Goal: Task Accomplishment & Management: Complete application form

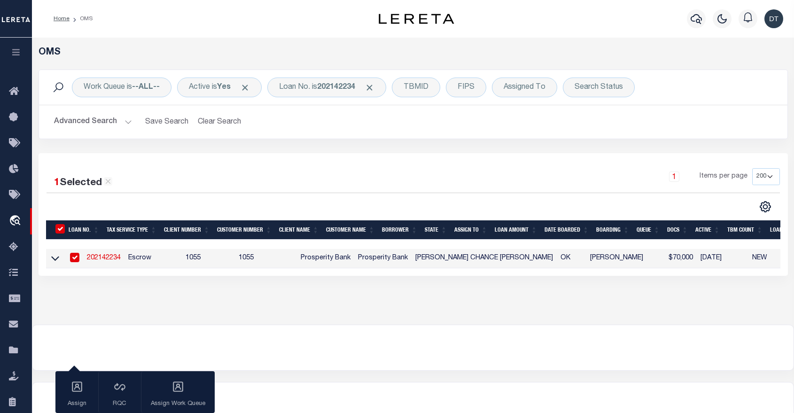
select select "200"
click at [332, 89] on b "202142234" at bounding box center [336, 88] width 38 height 8
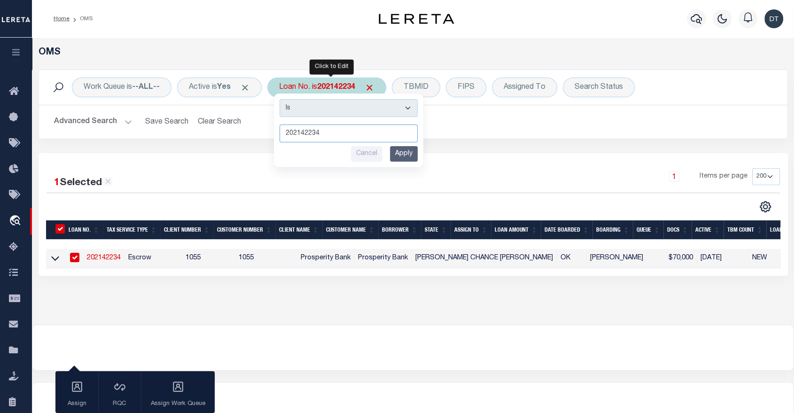
click at [330, 130] on input "202142234" at bounding box center [348, 133] width 138 height 18
paste input "7037279"
type input "7037279"
click at [404, 151] on input "Apply" at bounding box center [404, 153] width 28 height 15
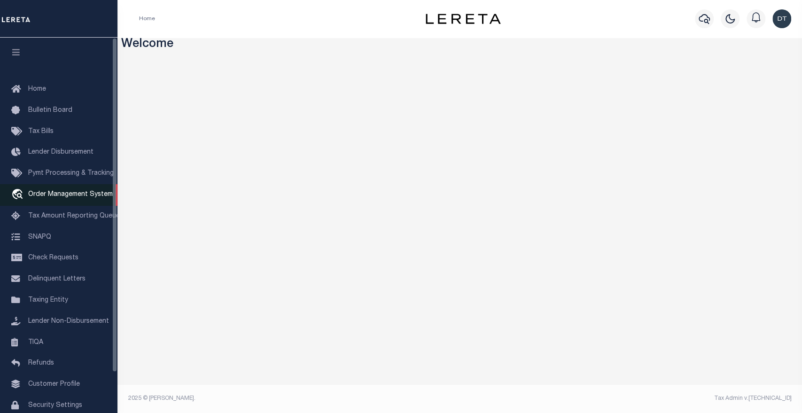
click at [78, 191] on link "travel_explore Order Management System" at bounding box center [58, 195] width 117 height 22
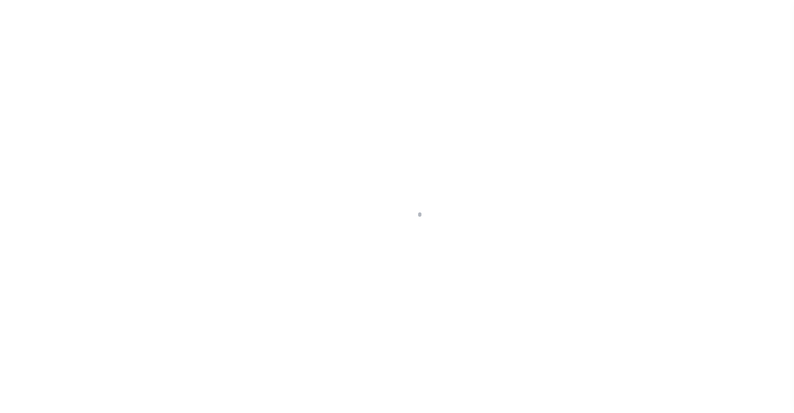
scroll to position [45, 0]
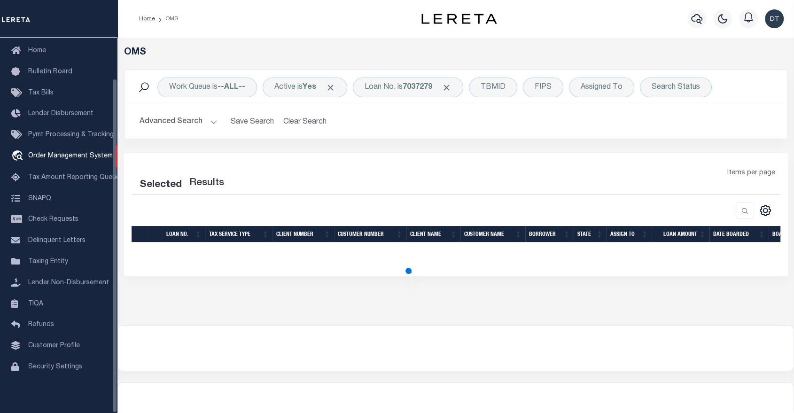
select select "200"
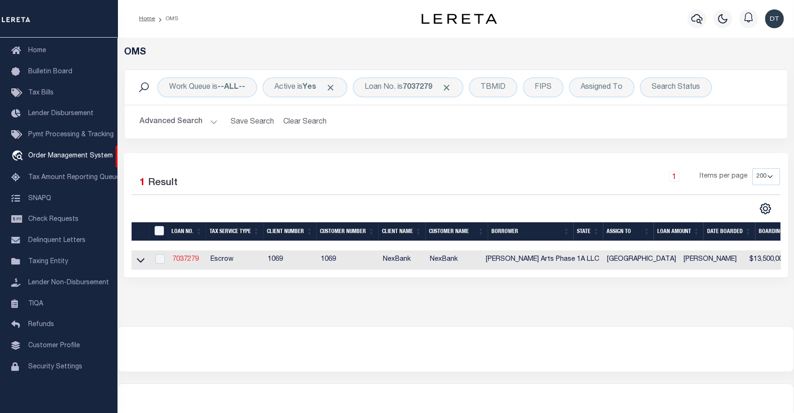
click at [180, 258] on link "7037279" at bounding box center [185, 259] width 26 height 7
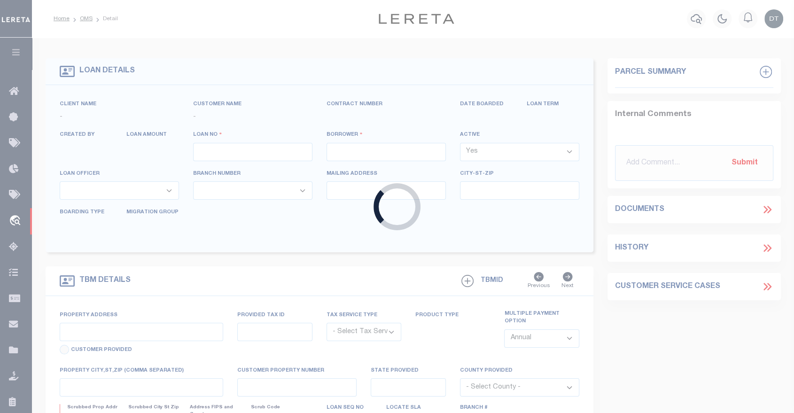
type input "7037279"
type input "Bishop Arts Phase 1A LLC"
select select
select select "10"
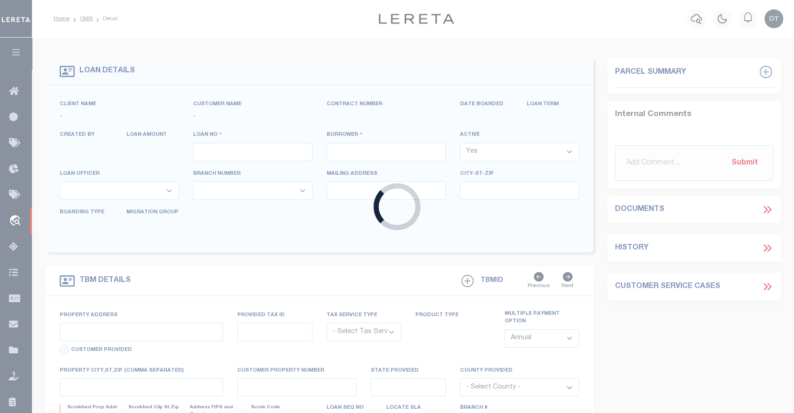
select select "Escrow"
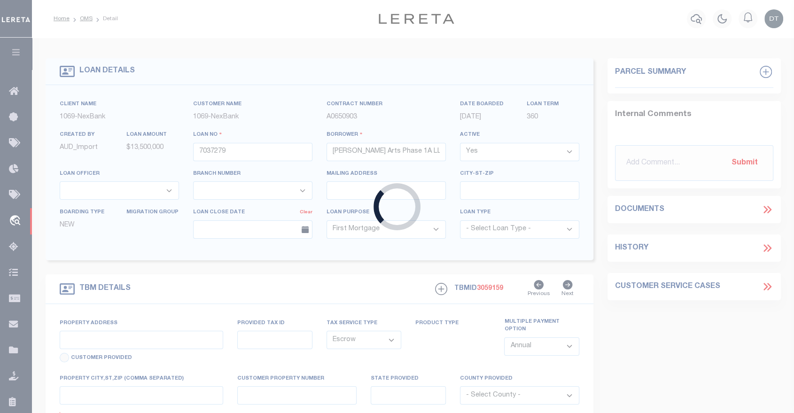
select select "613"
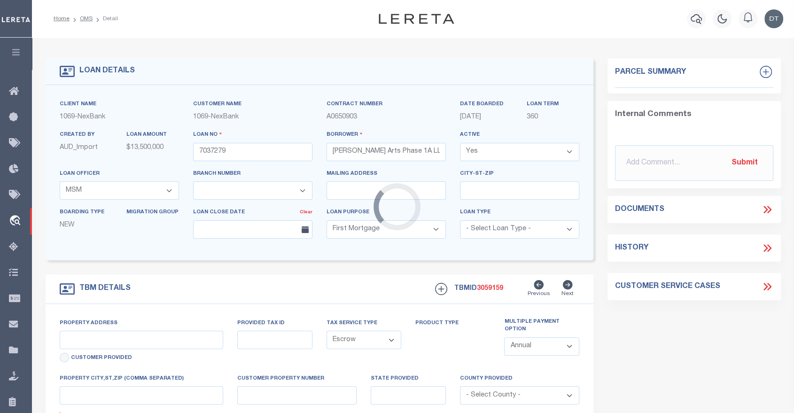
type input "205, 250, 275 AND 308 N BISHOP"
select select
type input "DALLAS TX 752080000"
type input "[GEOGRAPHIC_DATA]"
select select
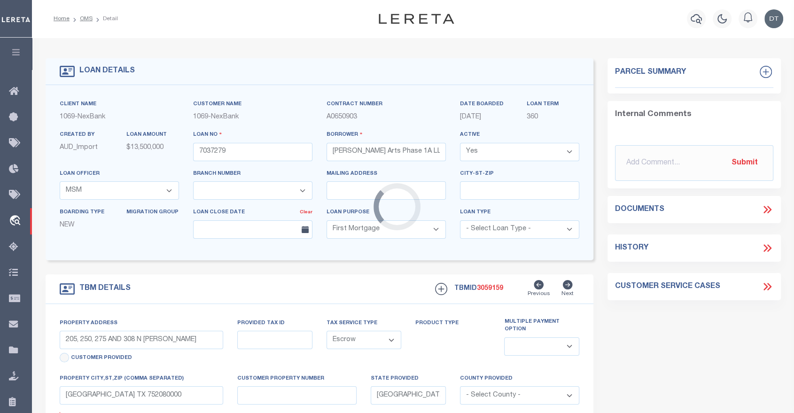
select select "1029"
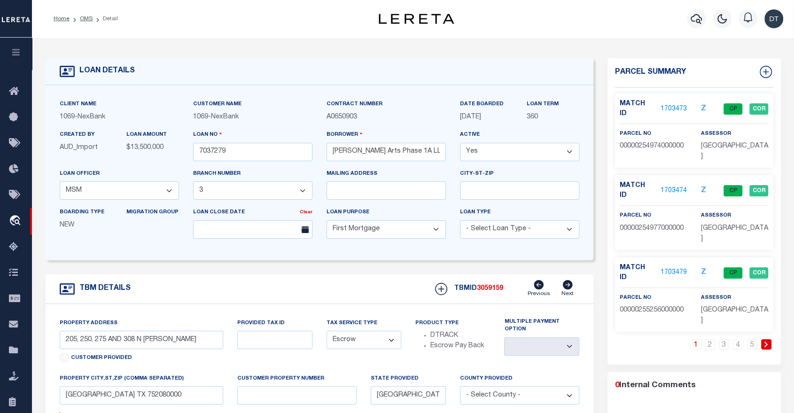
click at [417, 17] on img at bounding box center [416, 19] width 75 height 10
